Goal: Task Accomplishment & Management: Manage account settings

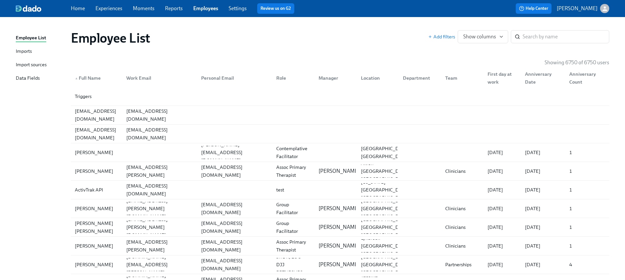
click at [110, 9] on link "Experiences" at bounding box center [108, 8] width 27 height 6
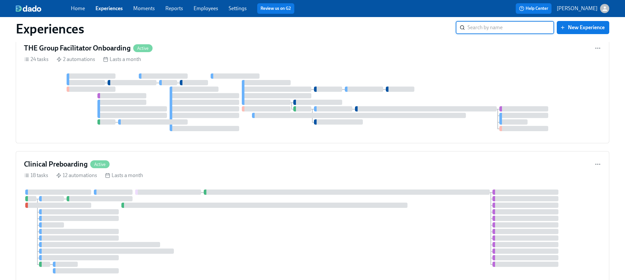
scroll to position [640, 0]
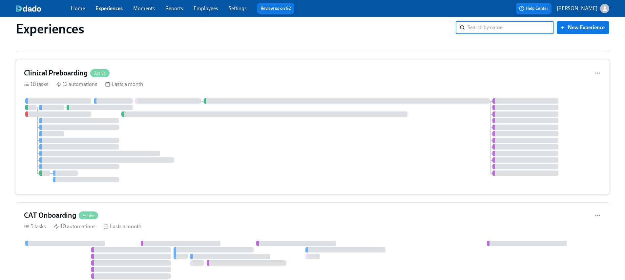
click at [232, 147] on div at bounding box center [312, 140] width 577 height 84
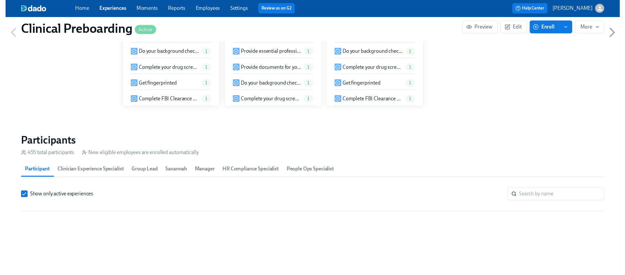
scroll to position [608, 0]
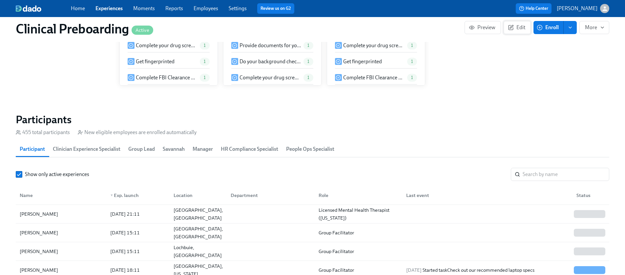
click at [516, 26] on span "Edit" at bounding box center [517, 27] width 16 height 7
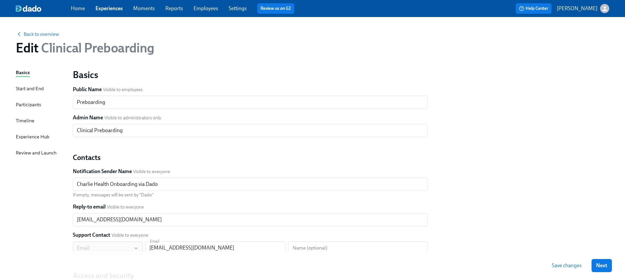
click at [25, 120] on div "Timeline" at bounding box center [25, 120] width 19 height 7
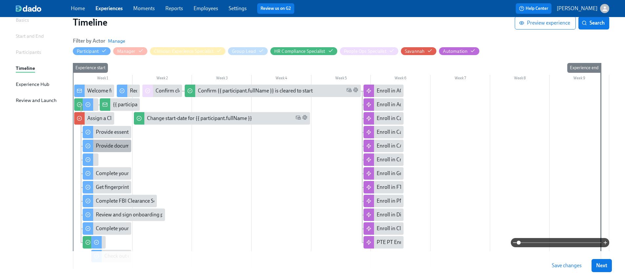
scroll to position [57, 0]
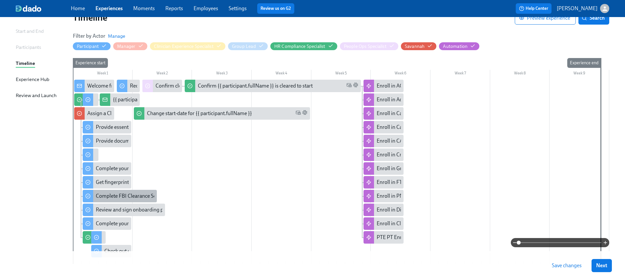
click at [122, 194] on div "Complete FBI Clearance Screening AFTER Fingerprinting" at bounding box center [160, 195] width 128 height 7
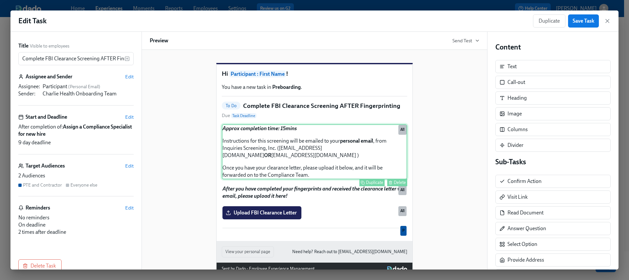
click at [277, 162] on div "Approx completion time: 15mins Instructions for this screening will be emailed …" at bounding box center [315, 151] width 186 height 55
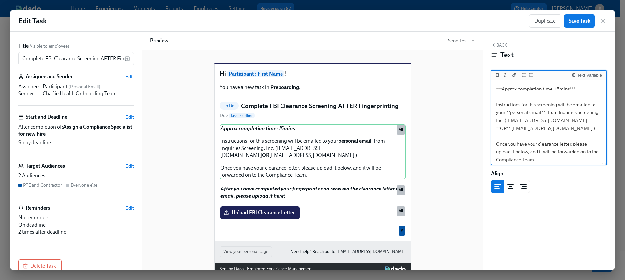
click at [540, 136] on textarea "***Approx completion time: 15mins*** Instructions for this screening will be em…" at bounding box center [548, 124] width 112 height 85
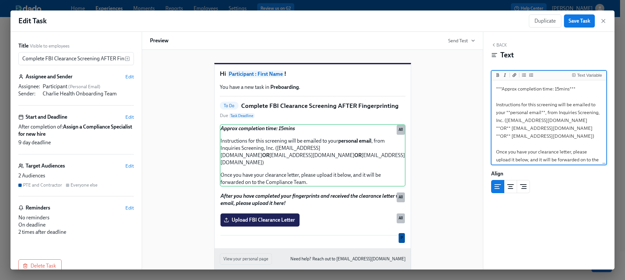
click at [527, 120] on textarea "***Approx completion time: 15mins*** Instructions for this screening will be em…" at bounding box center [548, 128] width 112 height 93
type textarea "***Approx completion time: 15mins*** Instructions for this screening will be em…"
click at [586, 18] on span "Save Task" at bounding box center [579, 21] width 22 height 7
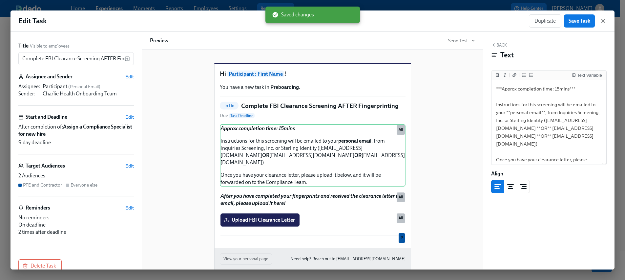
click at [602, 18] on icon "button" at bounding box center [603, 21] width 7 height 7
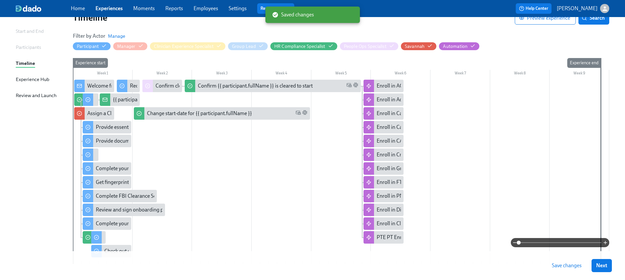
click at [572, 266] on span "Save changes" at bounding box center [566, 265] width 30 height 7
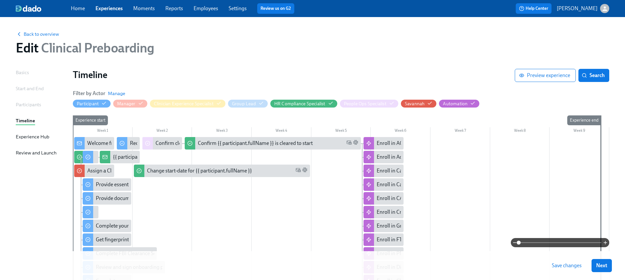
click at [204, 9] on link "Employees" at bounding box center [205, 8] width 25 height 6
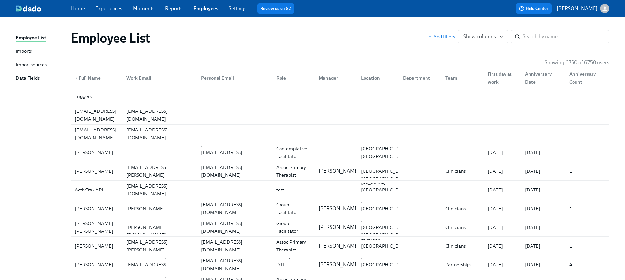
click at [118, 8] on link "Experiences" at bounding box center [108, 8] width 27 height 6
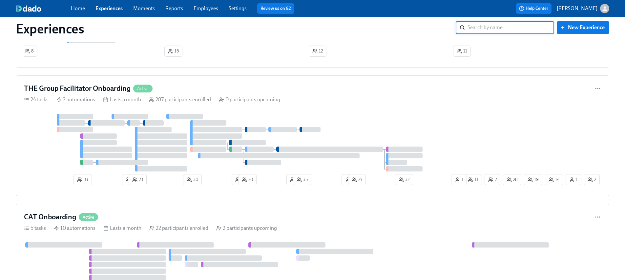
scroll to position [732, 0]
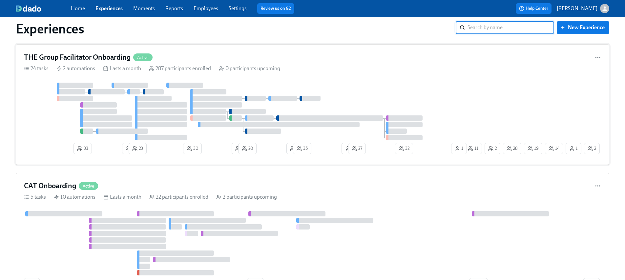
click at [41, 135] on div at bounding box center [243, 112] width 439 height 58
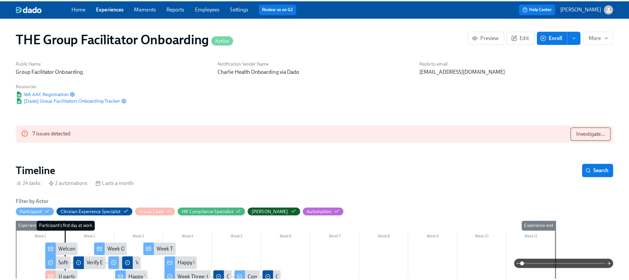
scroll to position [113, 0]
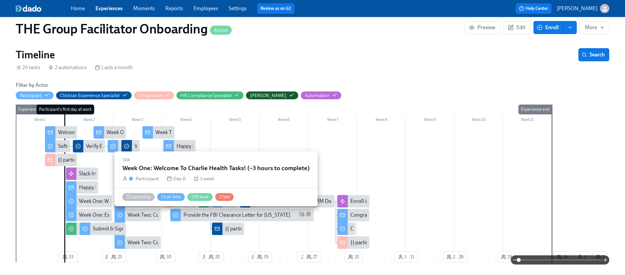
click at [86, 198] on div "Week One: Welcome To Charlie Health Tasks! (~3 hours to complete)" at bounding box center [155, 201] width 152 height 7
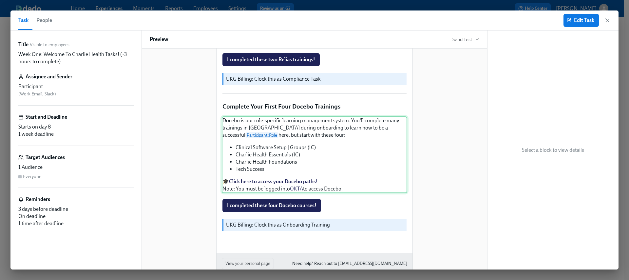
scroll to position [867, 0]
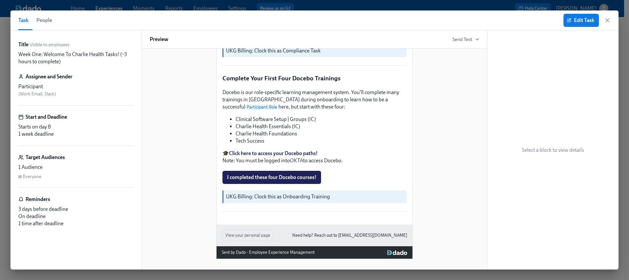
drag, startPoint x: 610, startPoint y: 23, endPoint x: 56, endPoint y: 77, distance: 556.7
click at [610, 23] on icon "button" at bounding box center [608, 20] width 7 height 7
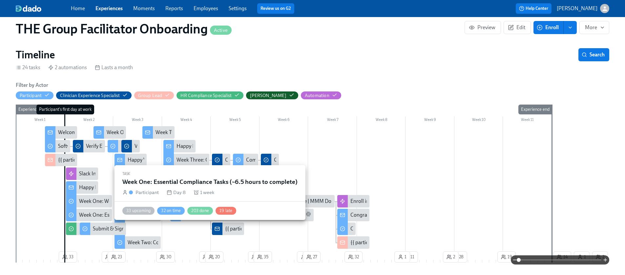
click at [95, 211] on div "Week One: Essential Compliance Tasks (~6.5 hours to complete)" at bounding box center [150, 214] width 142 height 7
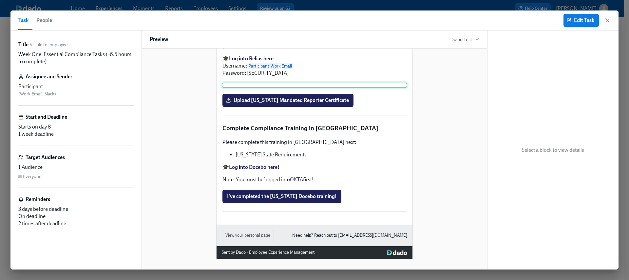
scroll to position [1362, 0]
click at [307, 88] on div at bounding box center [315, 85] width 186 height 5
click at [608, 20] on icon "button" at bounding box center [608, 20] width 7 height 7
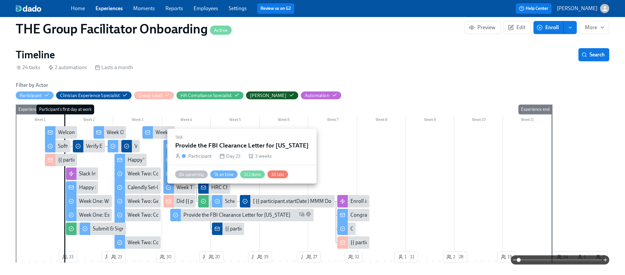
click at [290, 211] on div "Provide the FBI Clearance Letter for [US_STATE]" at bounding box center [236, 214] width 107 height 7
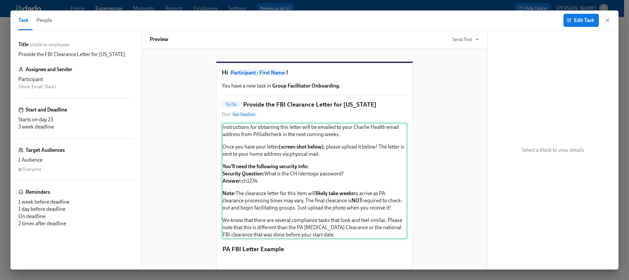
scroll to position [166, 0]
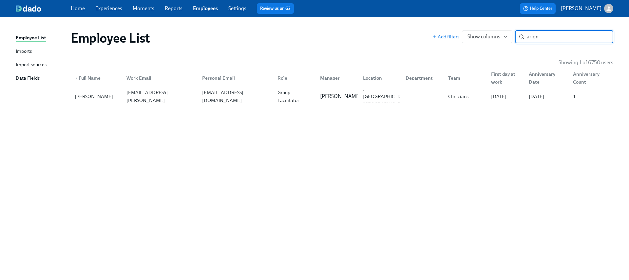
type input "arion"
click at [109, 10] on link "Experiences" at bounding box center [108, 8] width 27 height 6
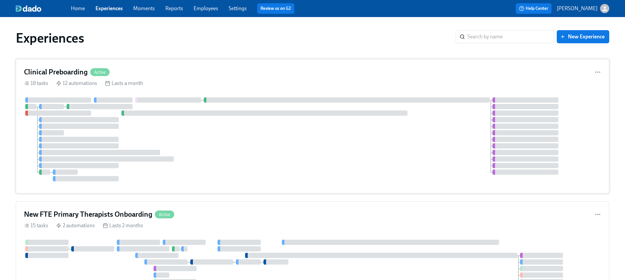
click at [212, 124] on div at bounding box center [312, 139] width 577 height 84
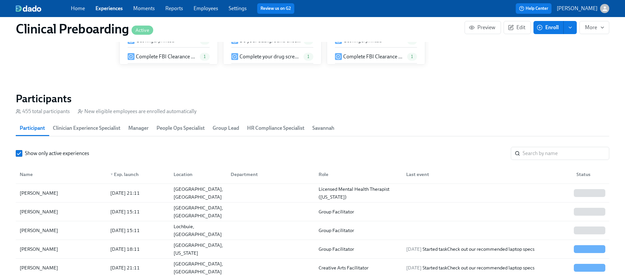
scroll to position [0, 7664]
